Goal: Find contact information: Find contact information

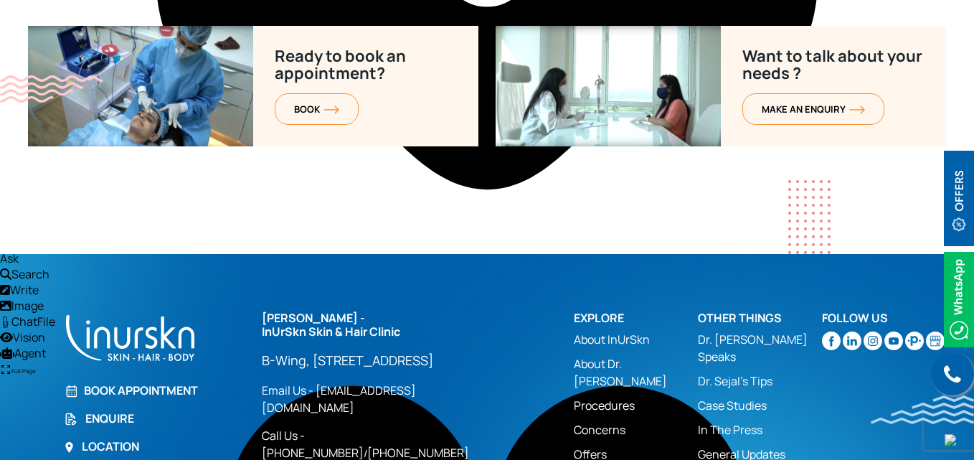
scroll to position [5862, 0]
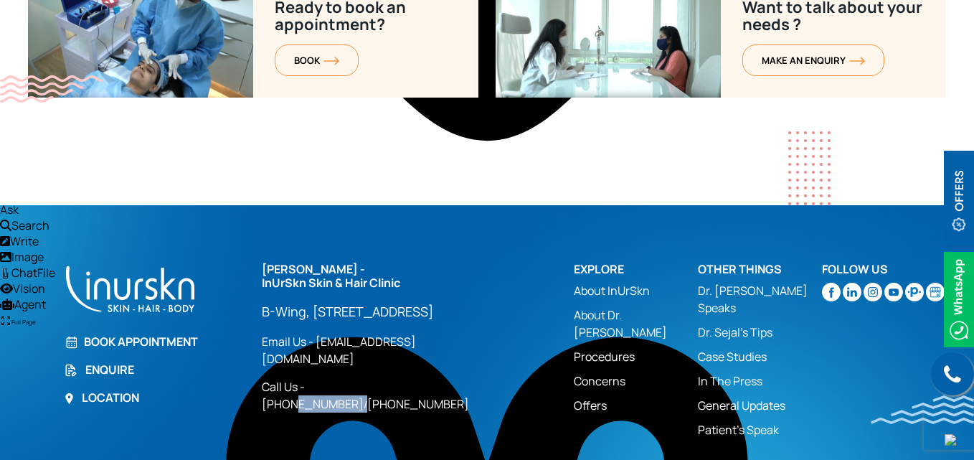
drag, startPoint x: 396, startPoint y: 364, endPoint x: 337, endPoint y: 366, distance: 58.8
type textarea "819286930"
click at [337, 366] on div "[PERSON_NAME] - InUrSkn Skin & Hair Clinic [GEOGRAPHIC_DATA][STREET_ADDRESS] Lo…" at bounding box center [409, 337] width 295 height 150
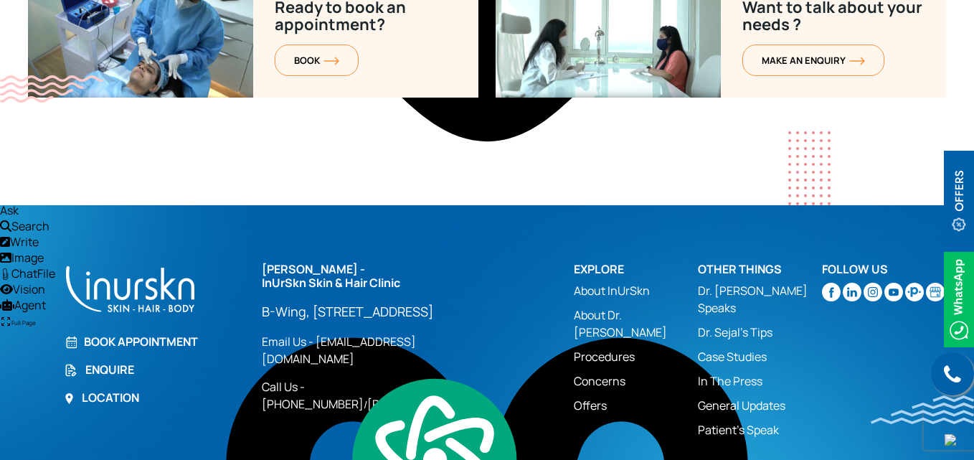
click at [329, 402] on div "Call us Book Appointment Enquire Location [PERSON_NAME] - InUrSkn Skin & Hair C…" at bounding box center [487, 382] width 918 height 241
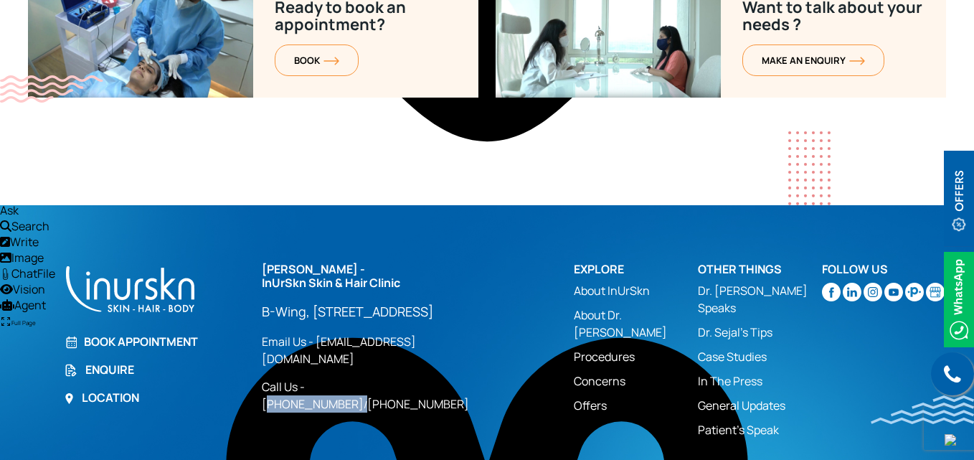
drag, startPoint x: 395, startPoint y: 362, endPoint x: 315, endPoint y: 368, distance: 80.6
click at [315, 368] on div "[PERSON_NAME] - InUrSkn Skin & Hair Clinic [GEOGRAPHIC_DATA][STREET_ADDRESS] Lo…" at bounding box center [409, 337] width 295 height 150
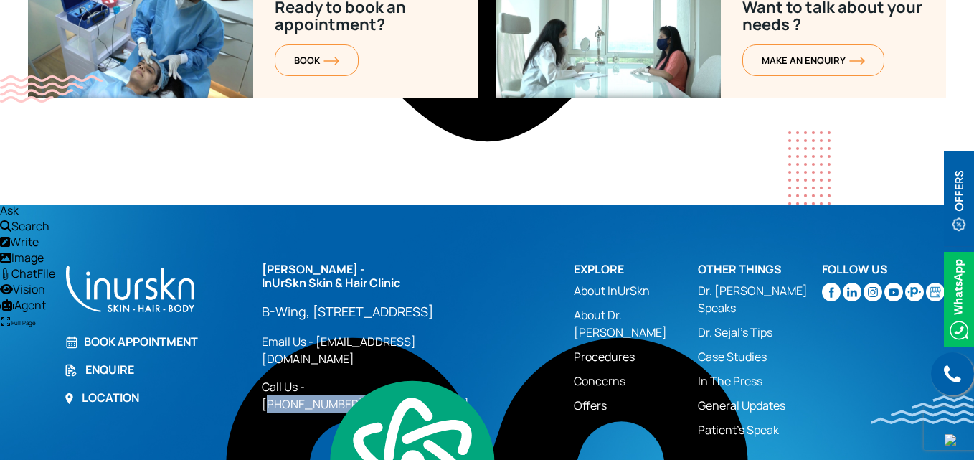
copy div "91 9819286930"
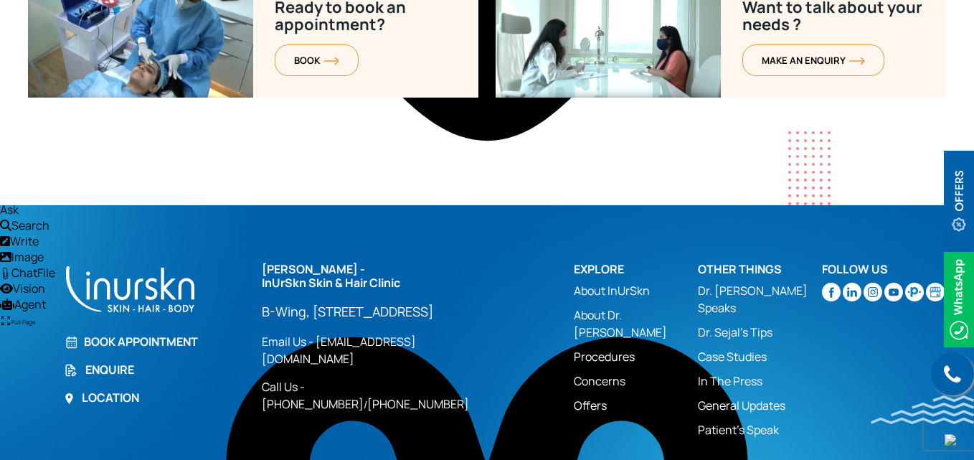
scroll to position [604, 0]
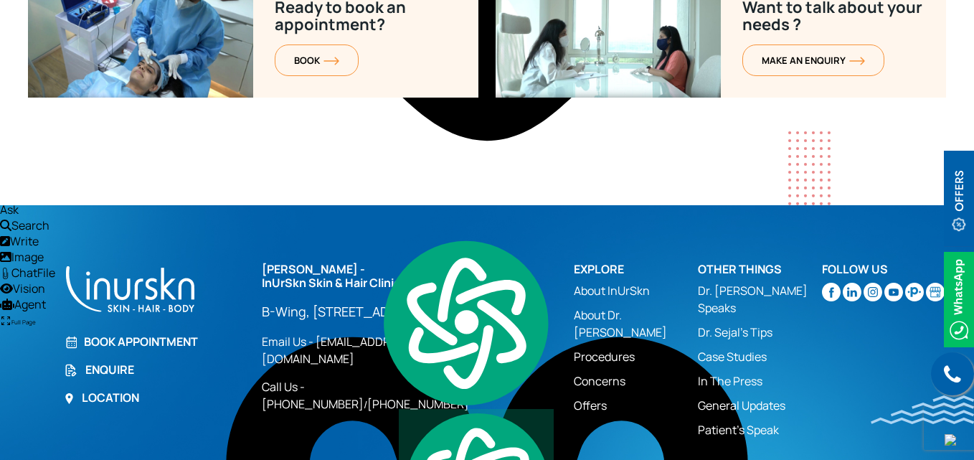
drag, startPoint x: 412, startPoint y: 232, endPoint x: 370, endPoint y: 229, distance: 41.7
click at [370, 262] on h2 "Dr. Sejal Saheta - InUrSkn Skin & Hair Clinic" at bounding box center [380, 275] width 237 height 27
copy h2 "Clinic"
